Goal: Information Seeking & Learning: Learn about a topic

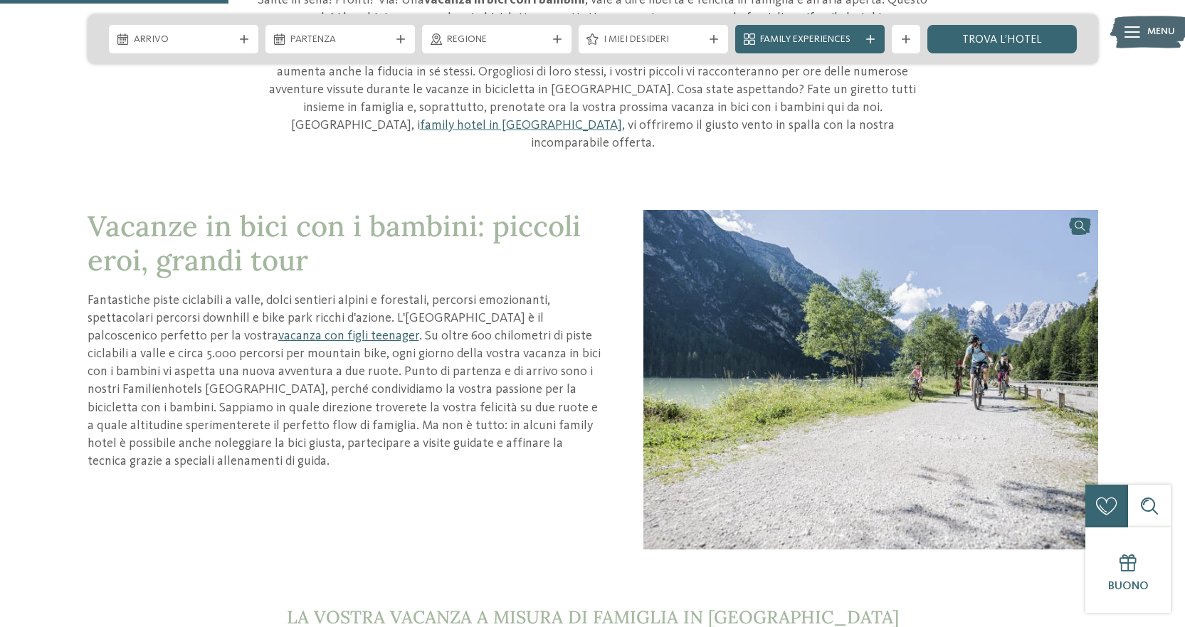
scroll to position [641, 0]
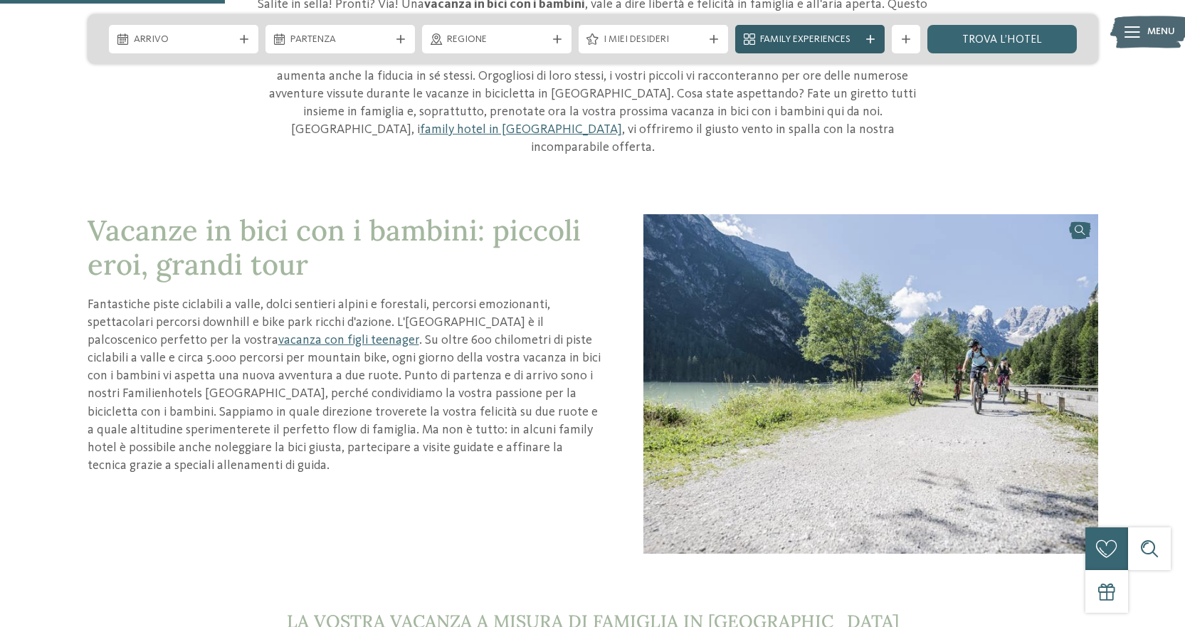
click at [798, 42] on span "Family Experiences" at bounding box center [810, 40] width 100 height 14
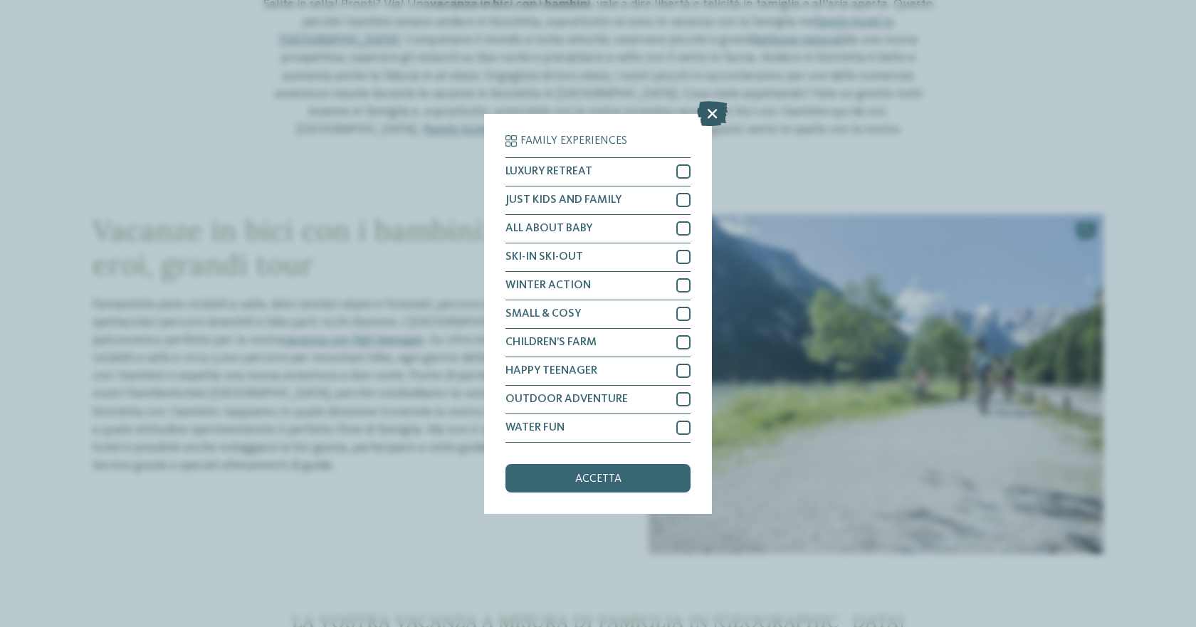
click at [710, 117] on icon at bounding box center [712, 112] width 31 height 25
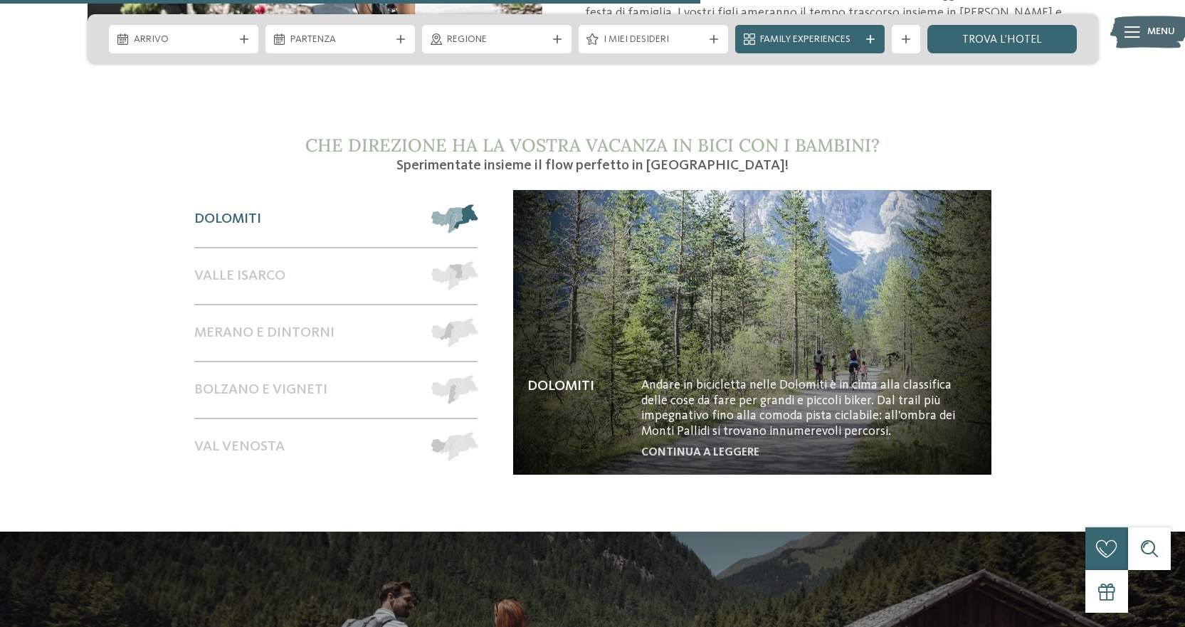
scroll to position [1993, 0]
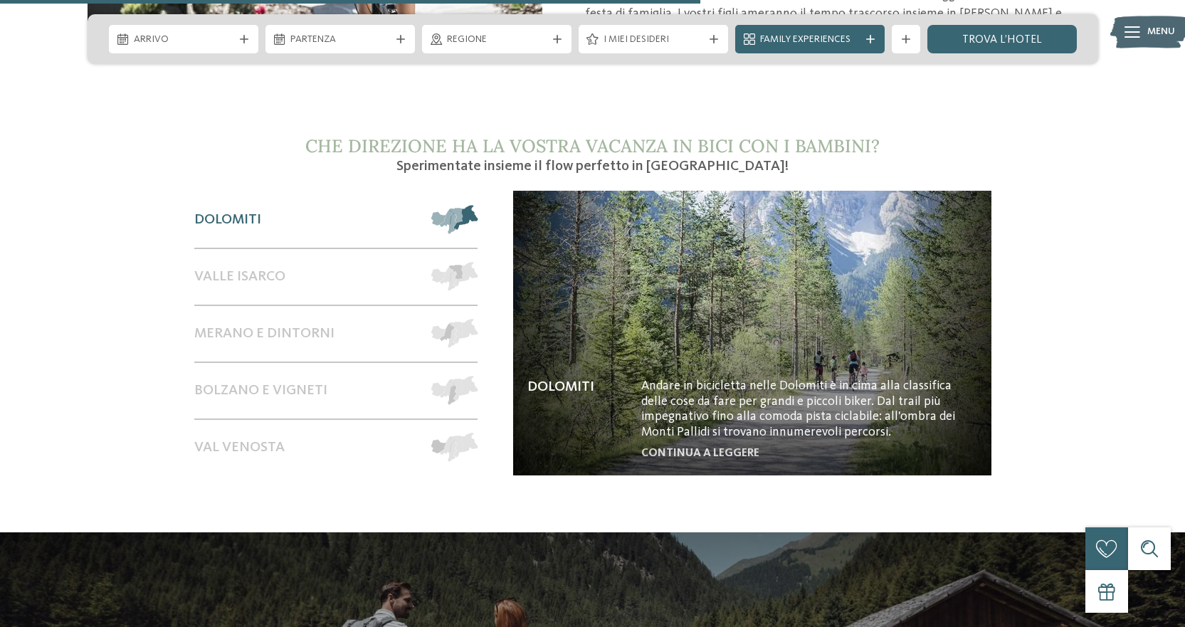
click at [257, 211] on span "Dolomiti" at bounding box center [227, 219] width 67 height 17
click at [704, 448] on link "continua a leggere" at bounding box center [700, 453] width 118 height 11
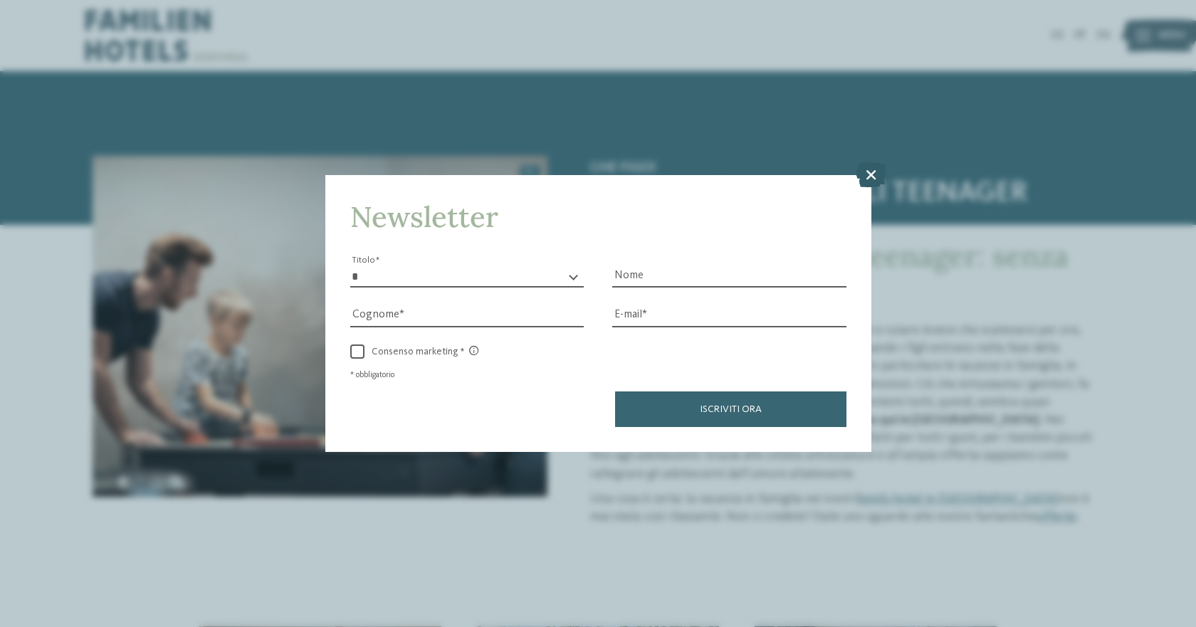
click at [868, 174] on icon at bounding box center [870, 174] width 31 height 25
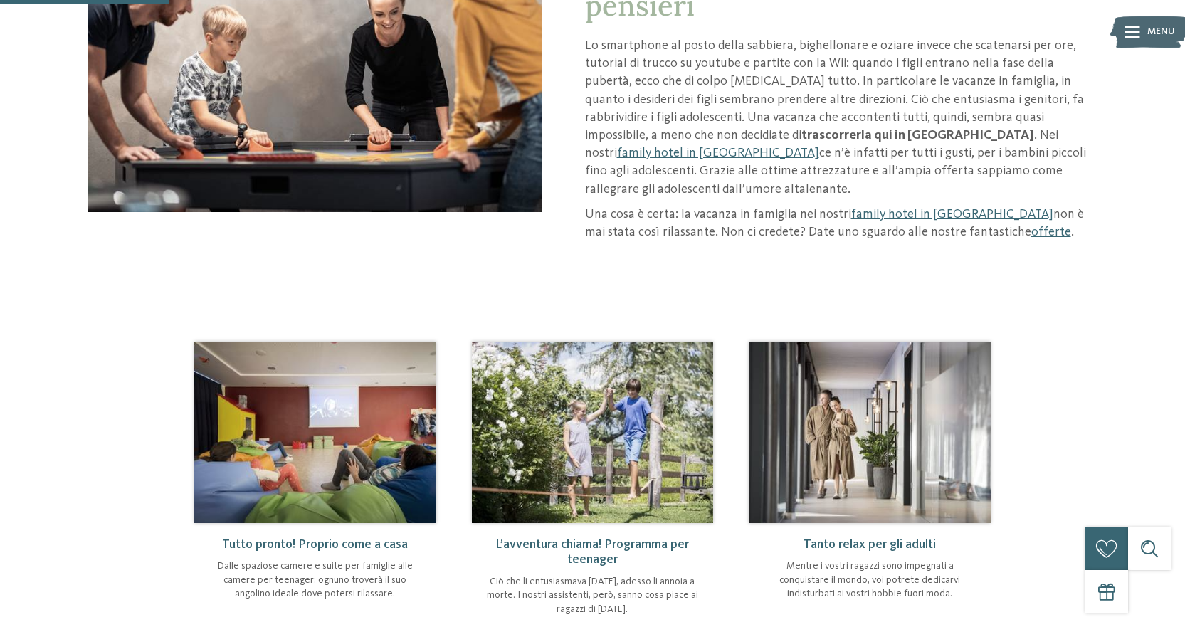
scroll to position [427, 0]
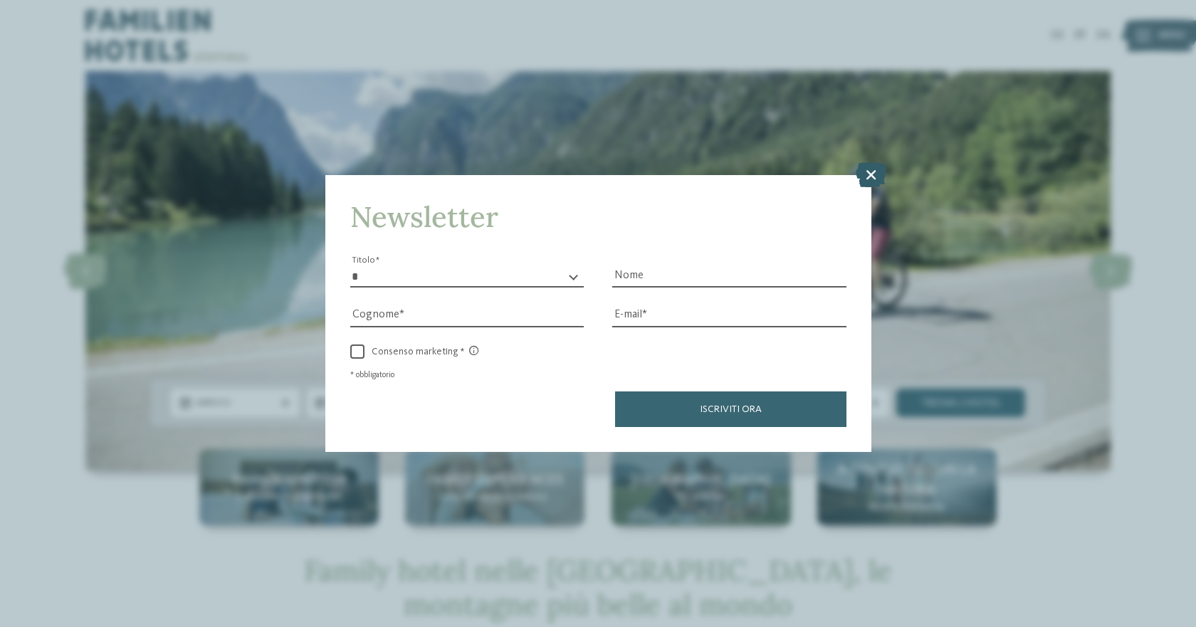
click at [870, 176] on icon at bounding box center [870, 174] width 31 height 25
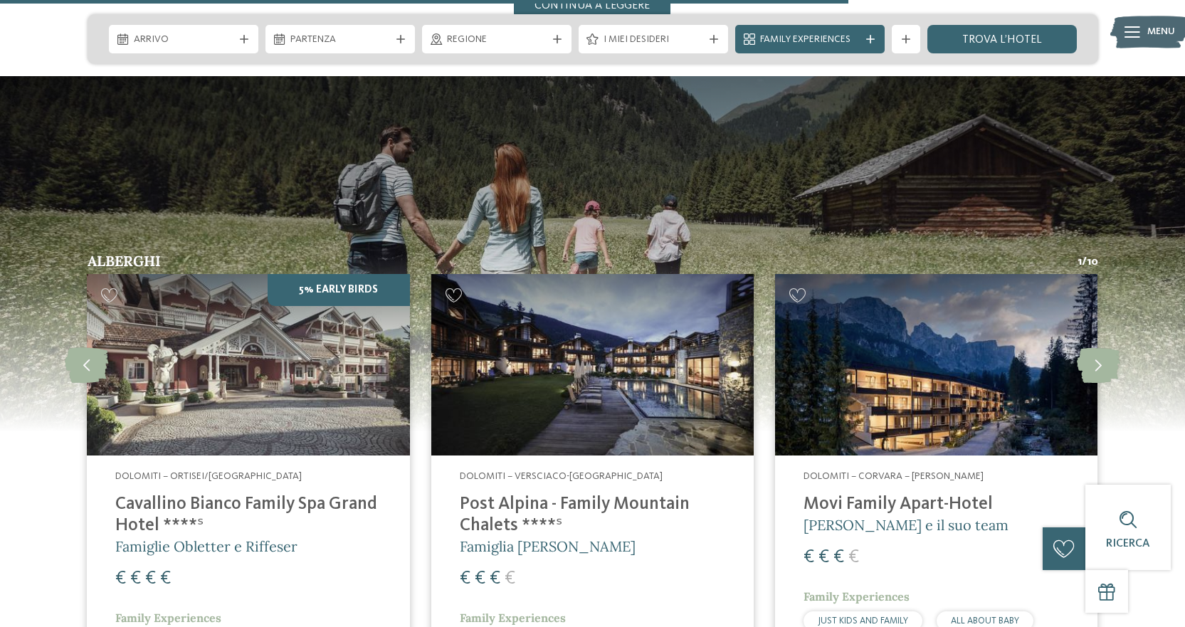
scroll to position [2135, 0]
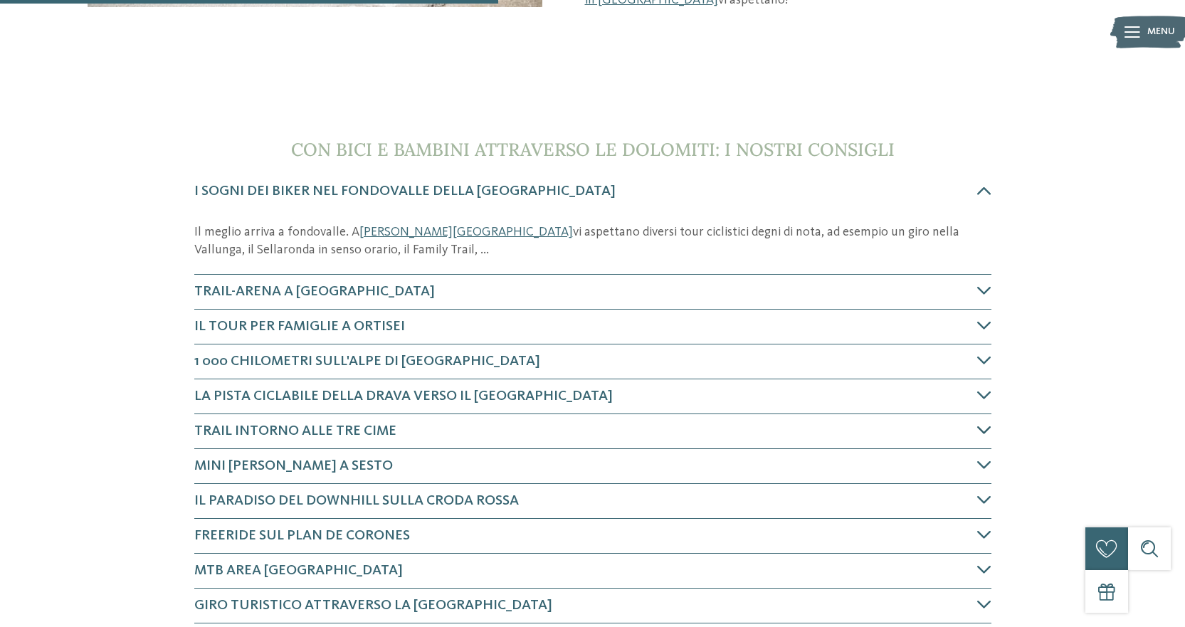
scroll to position [569, 0]
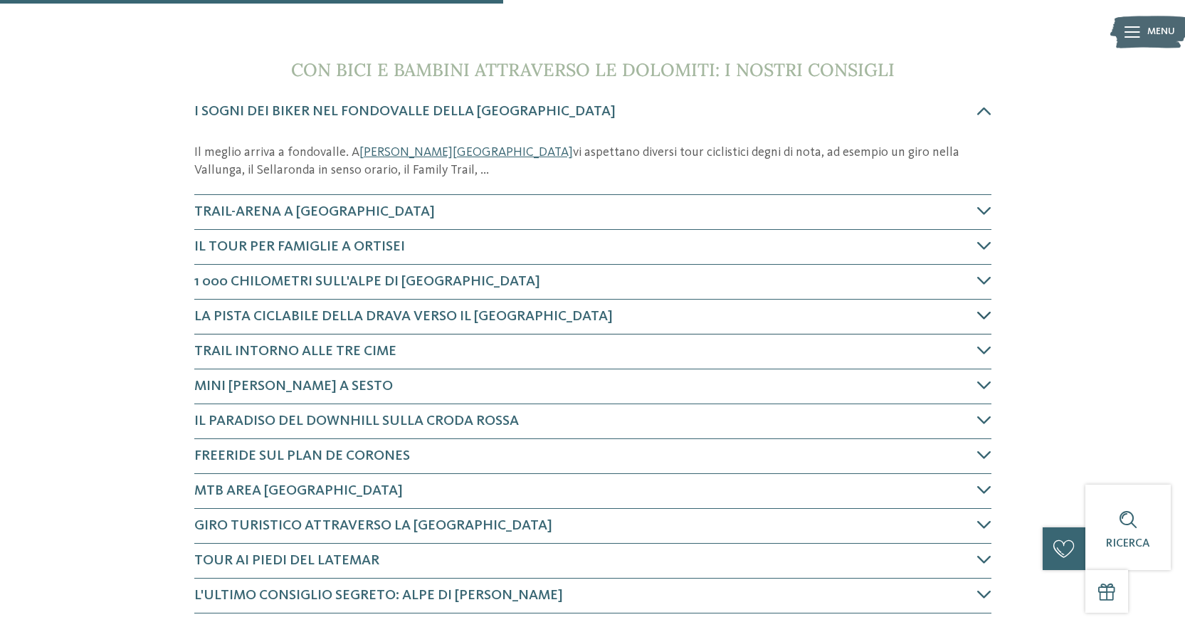
click at [985, 315] on icon at bounding box center [984, 315] width 14 height 14
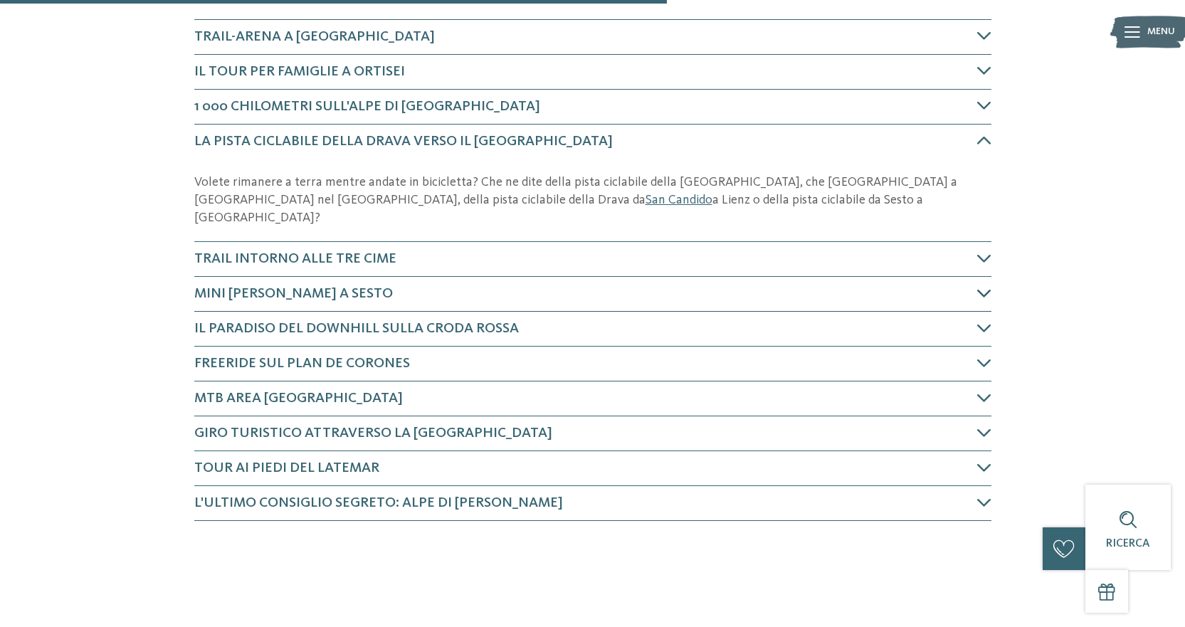
scroll to position [719, 0]
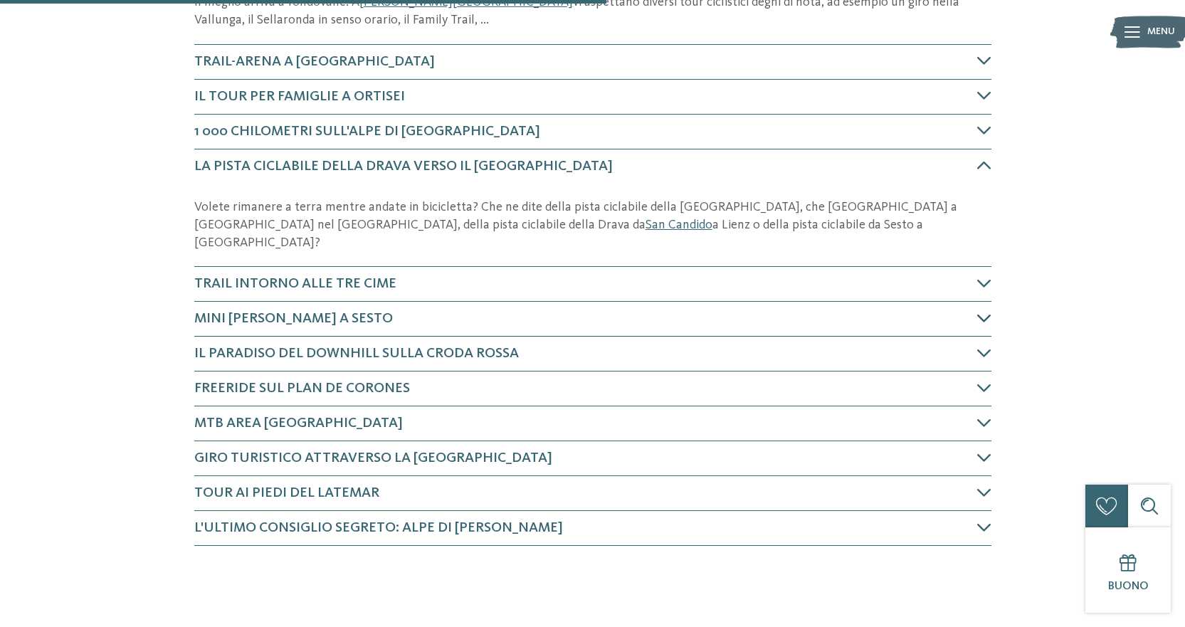
click at [970, 309] on h4 "Mini Stoneman a Sesto" at bounding box center [585, 319] width 783 height 20
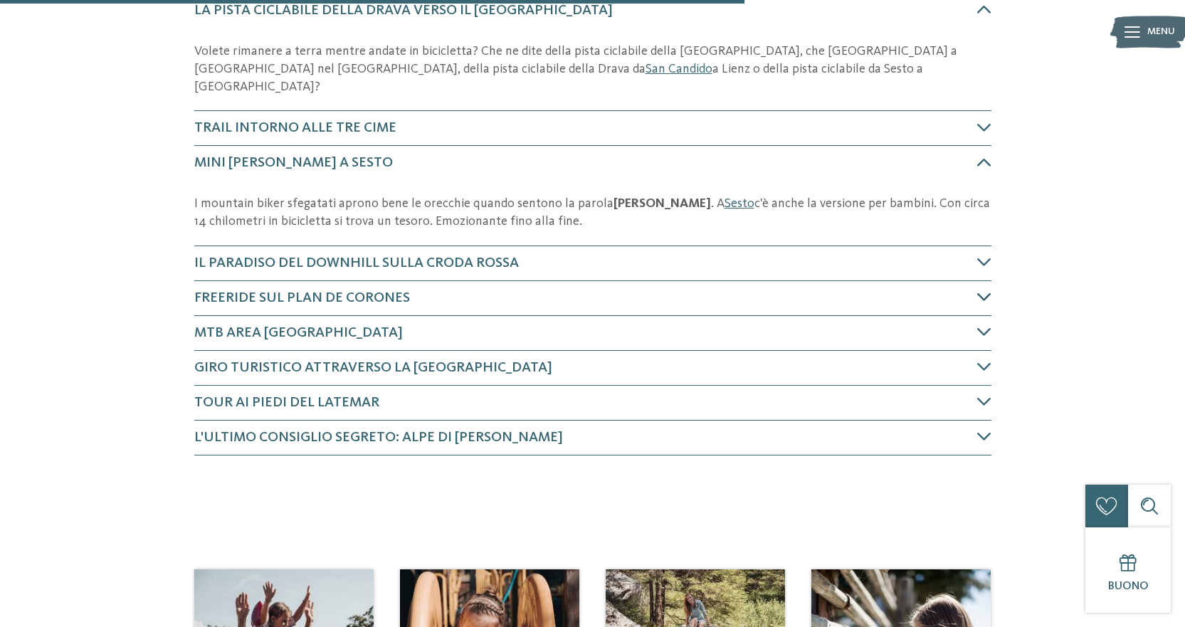
scroll to position [854, 0]
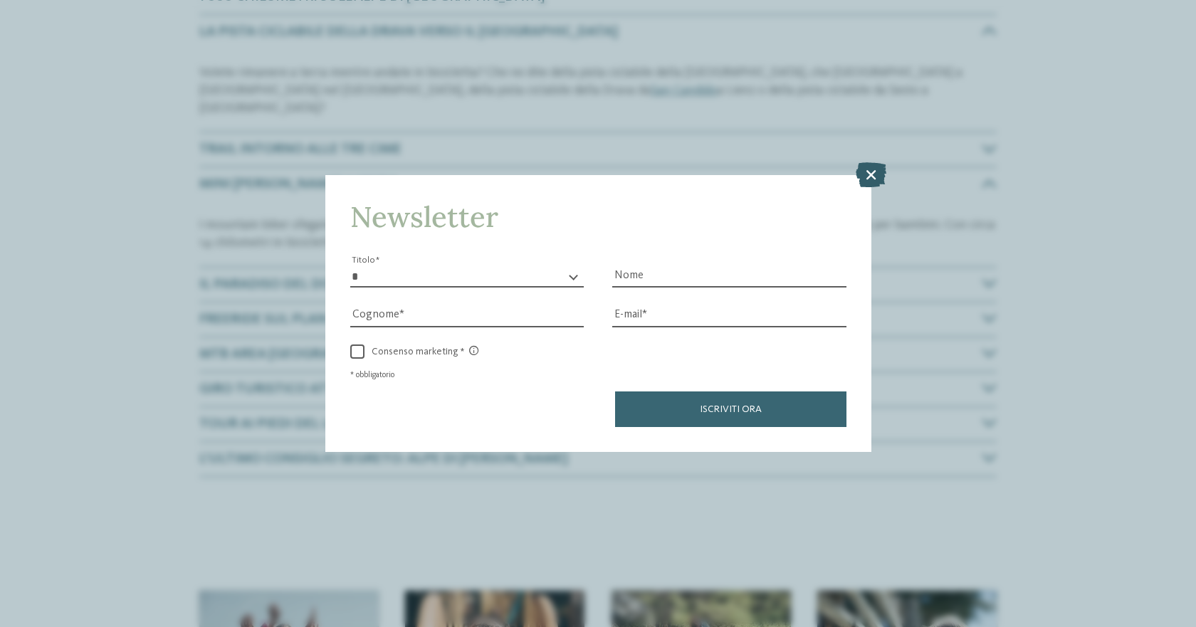
click at [873, 175] on icon at bounding box center [870, 174] width 31 height 25
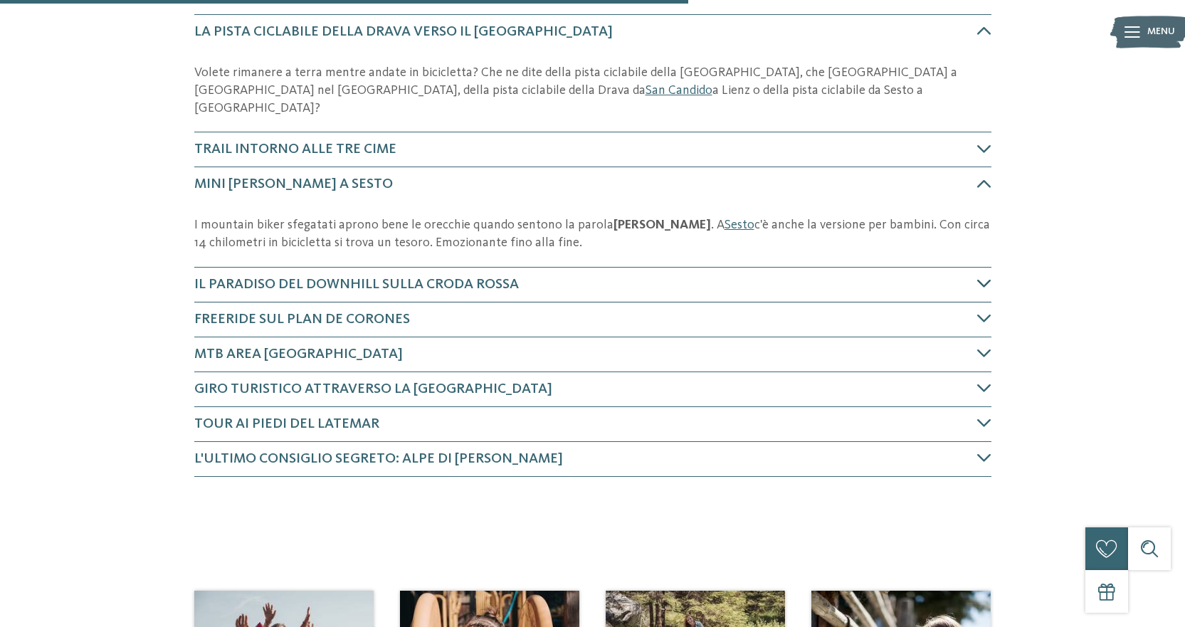
click at [502, 278] on span "Il paradiso del downhill sulla Croda Rossa" at bounding box center [356, 285] width 325 height 14
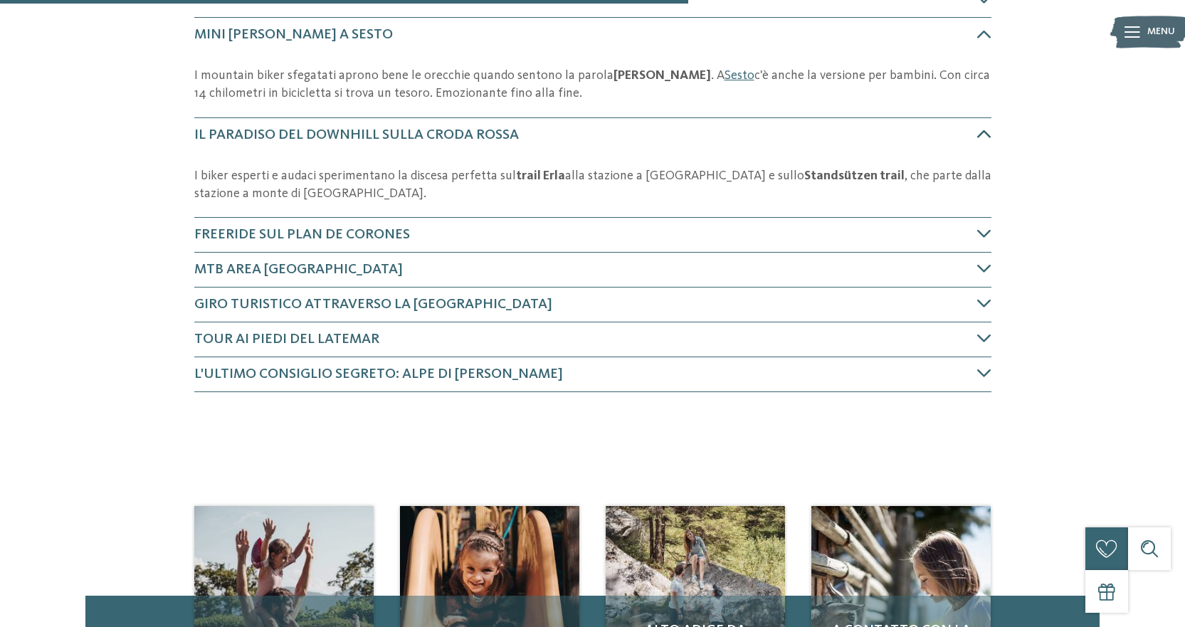
scroll to position [1025, 0]
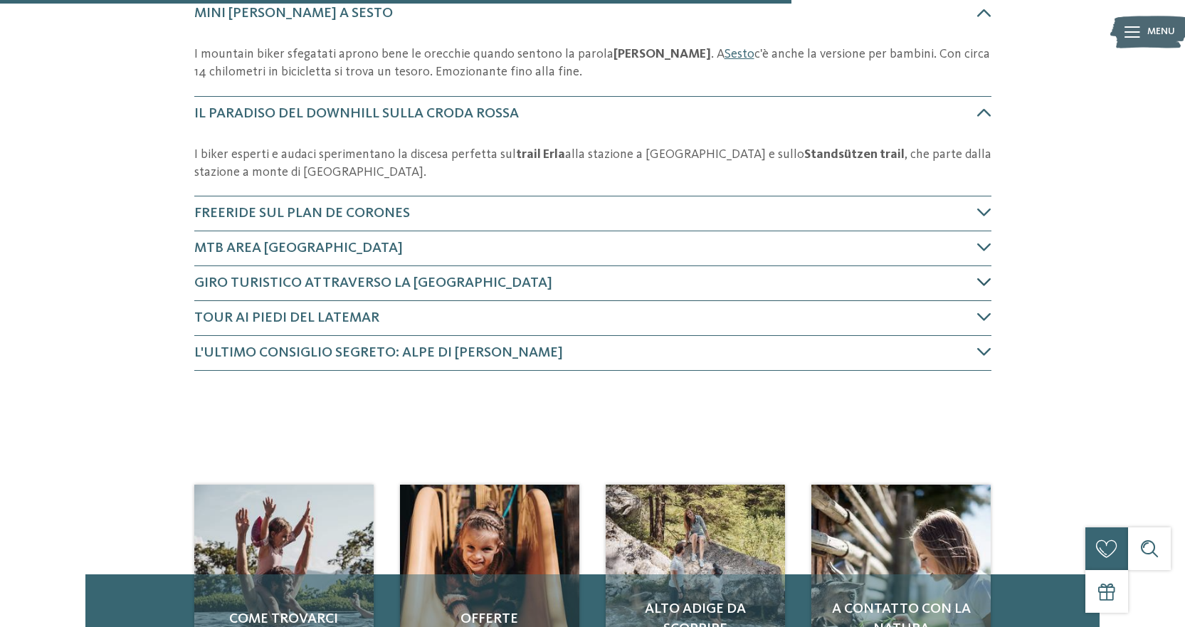
click at [428, 276] on span "Giro turistico attraverso la Val Pusteria" at bounding box center [373, 283] width 358 height 14
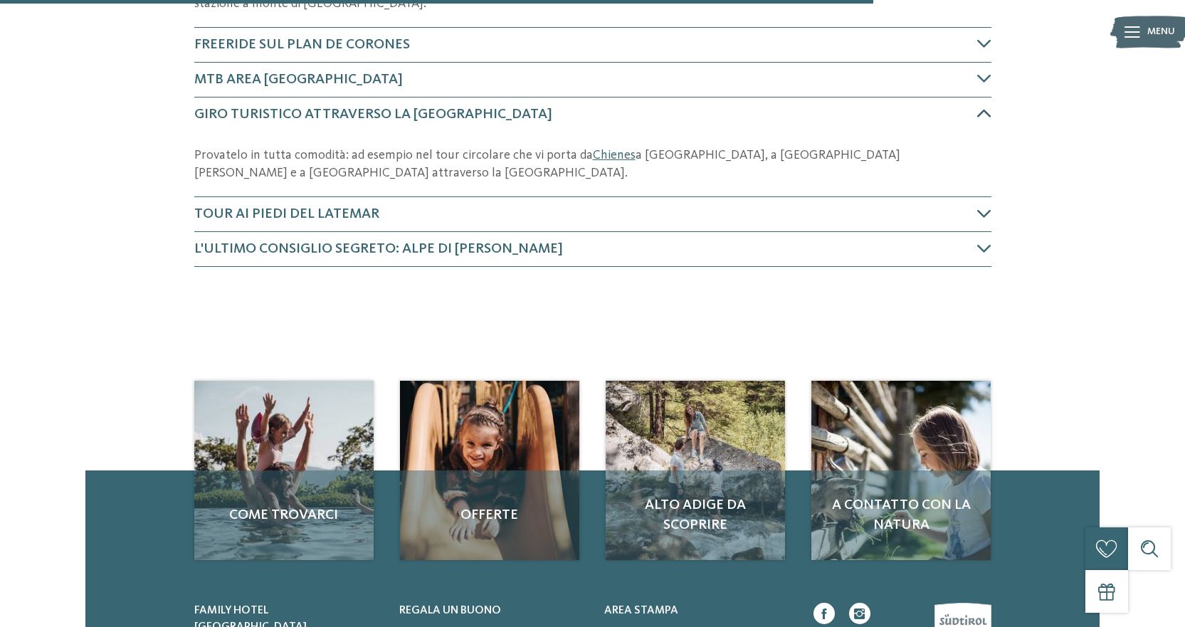
scroll to position [1195, 0]
